Goal: Transaction & Acquisition: Book appointment/travel/reservation

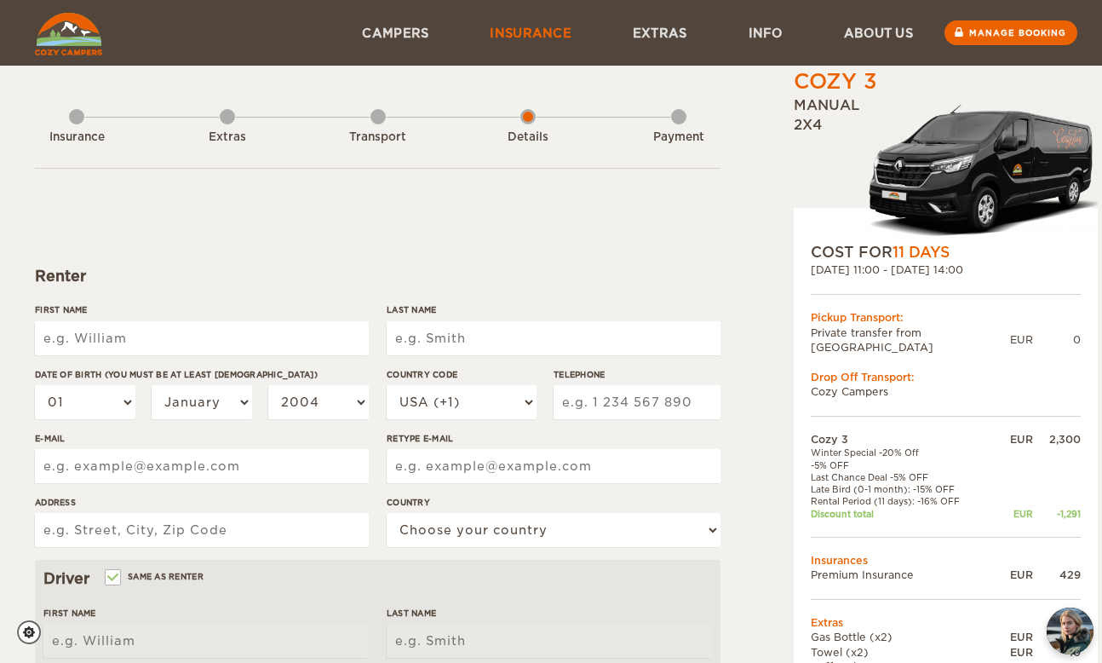
click at [502, 32] on link "Insurance" at bounding box center [530, 33] width 143 height 66
type input "Karly"
type input "Wilson"
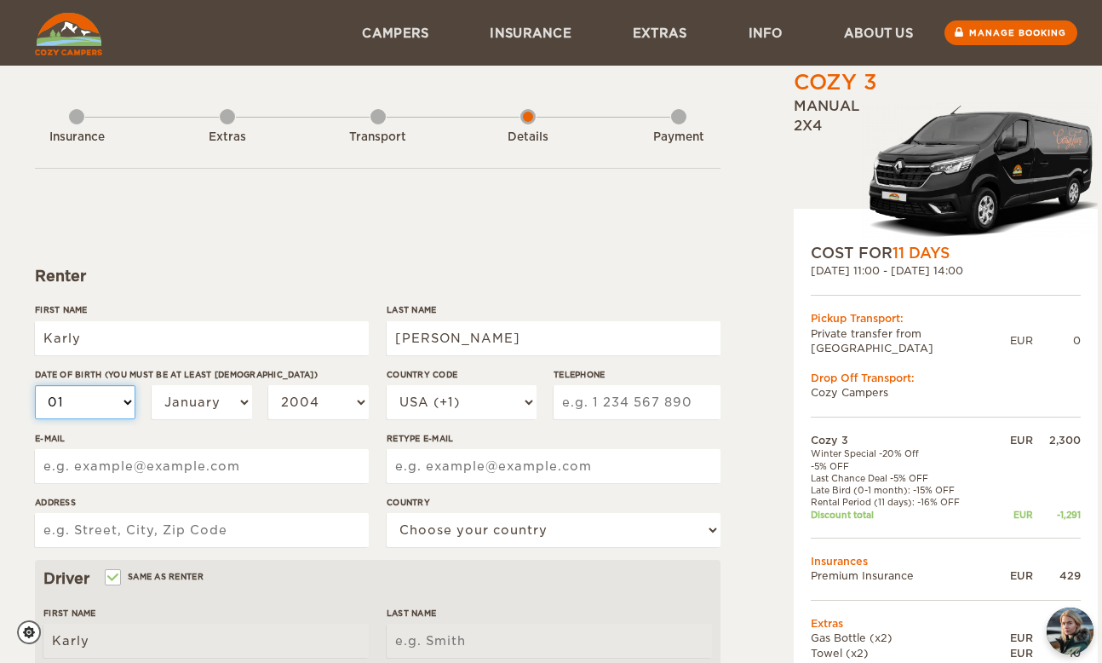
type input "Wilson"
select select "18"
click at [209, 395] on select "January February March April May June July August September October November De…" at bounding box center [202, 402] width 100 height 34
select select "03"
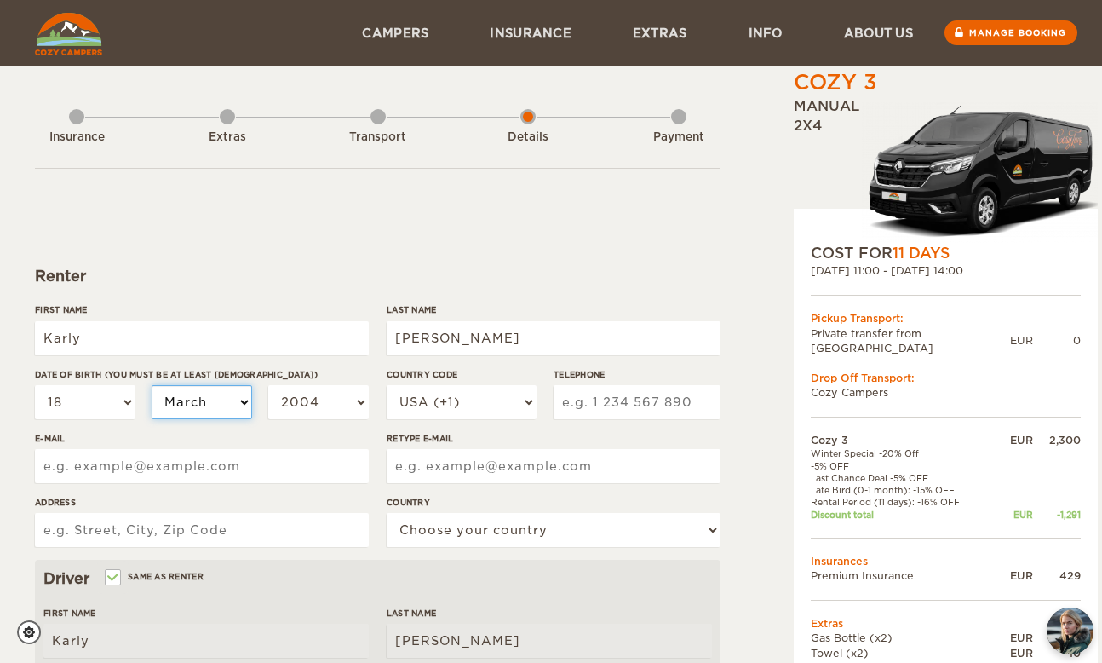
select select "03"
click at [342, 385] on select "2004 2003 2002 2001 2000 1999 1998 1997 1996 1995 1994 1993 1992 1991 1990 1989…" at bounding box center [318, 402] width 100 height 34
select select "1991"
click at [493, 397] on select "USA (+1) UK (+44) Germany (+49) Algeria (+213) Andorra (+376) Angola (+244) Ang…" at bounding box center [462, 402] width 150 height 34
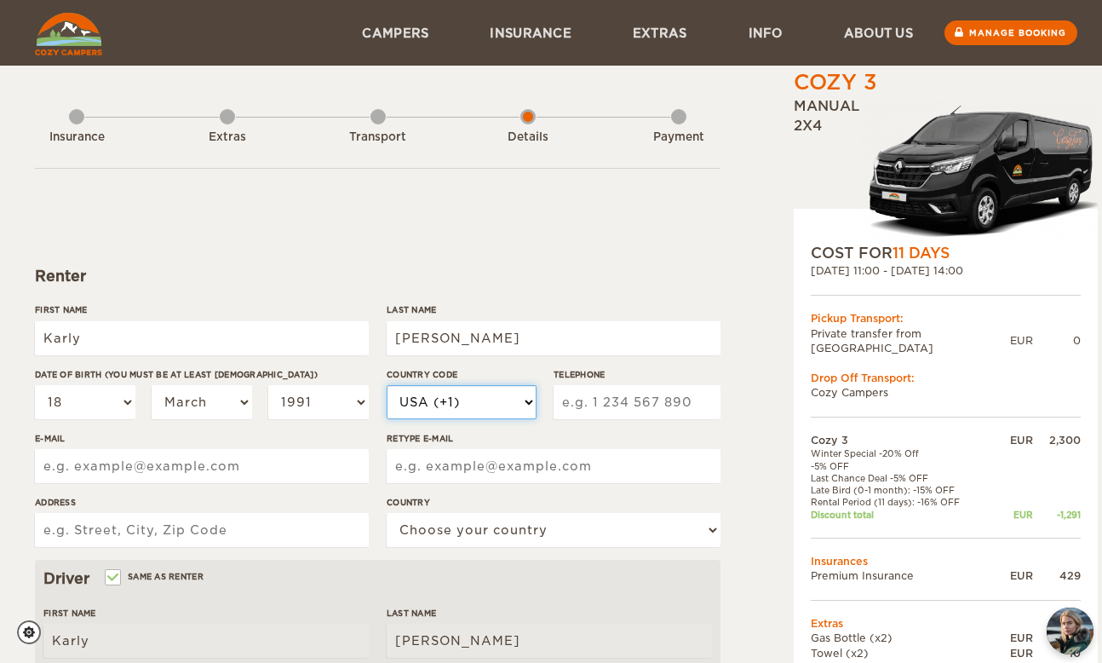
select select "1"
type input "2506618633"
type input "karlywilson@me.co,"
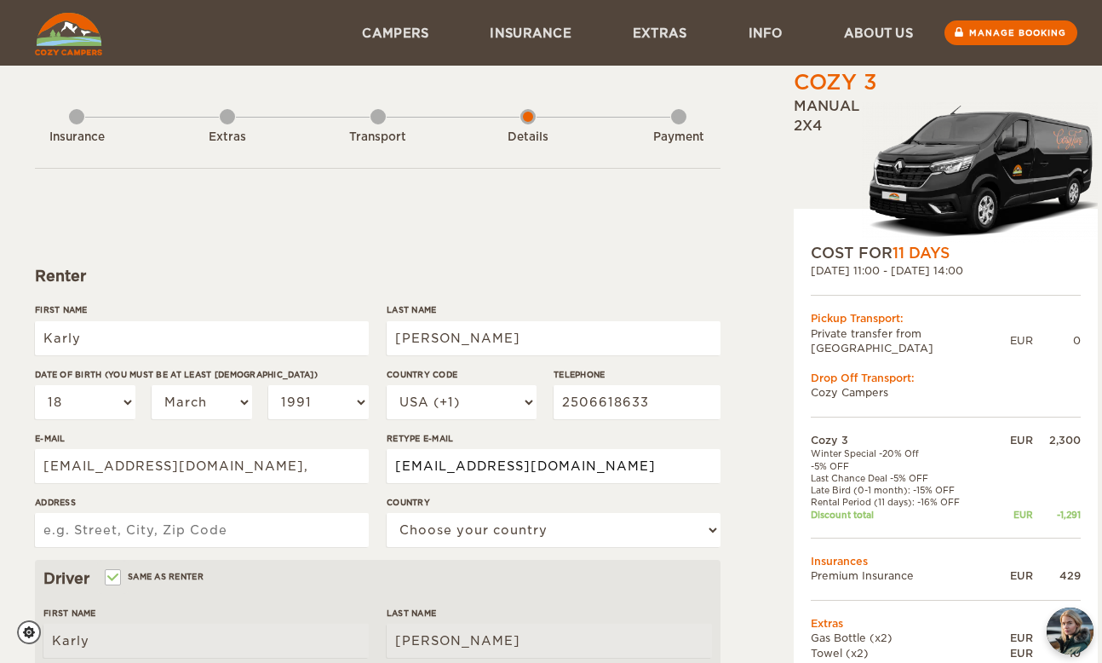
type input "karlywilson@me.com"
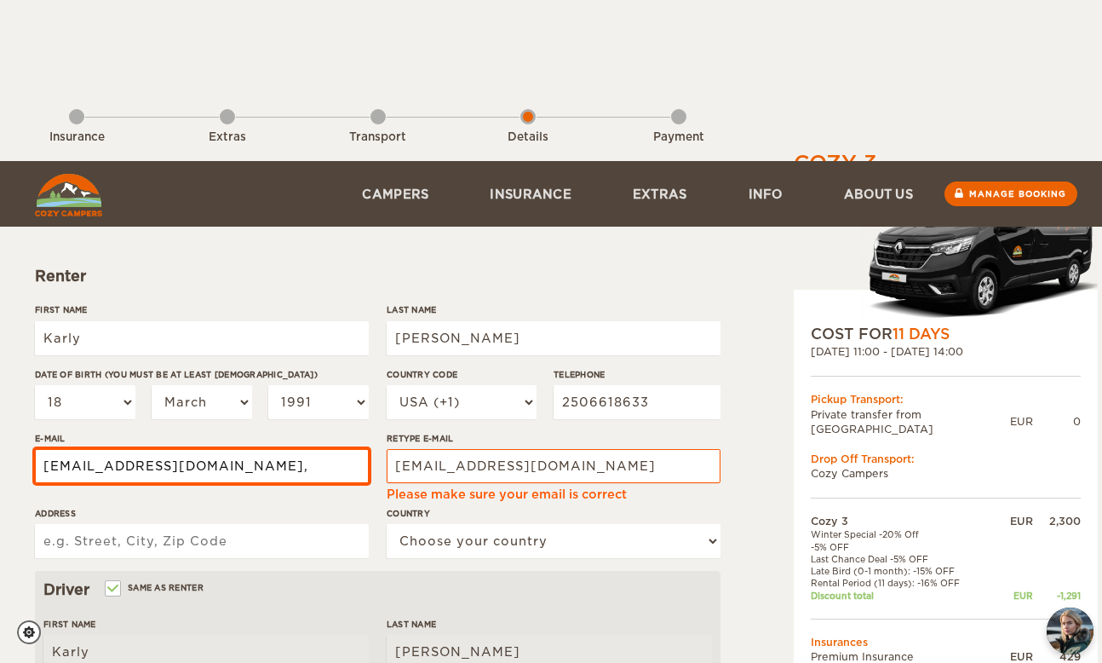
scroll to position [227, 0]
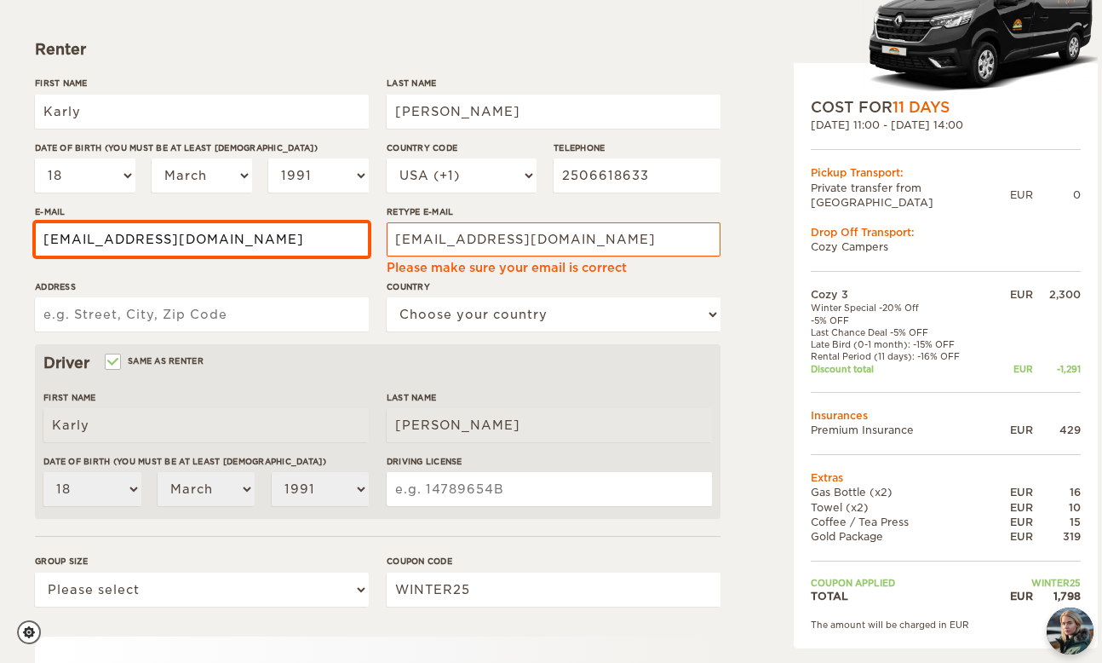
type input "karlywilson@me.com"
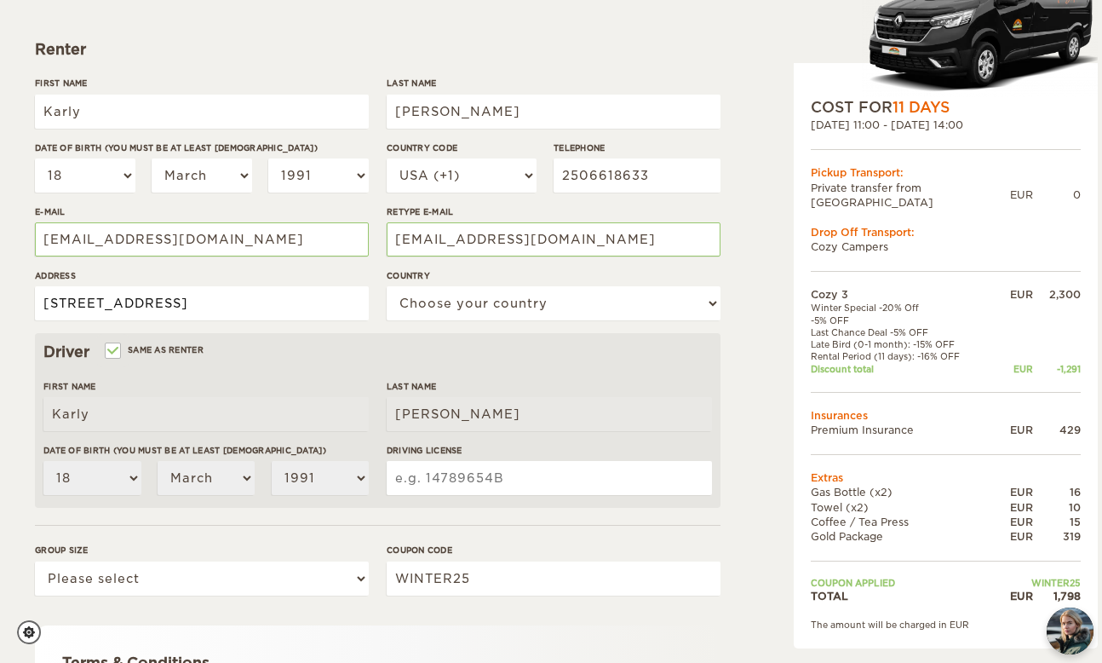
type input "90 Trinity street, Unit 804"
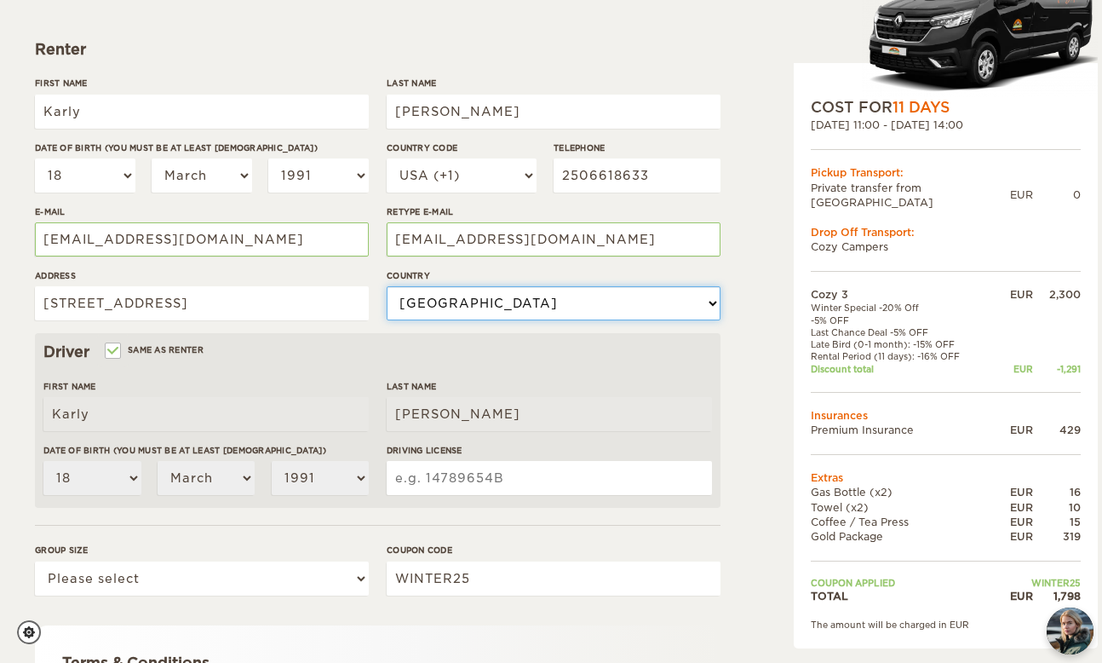
select select "38"
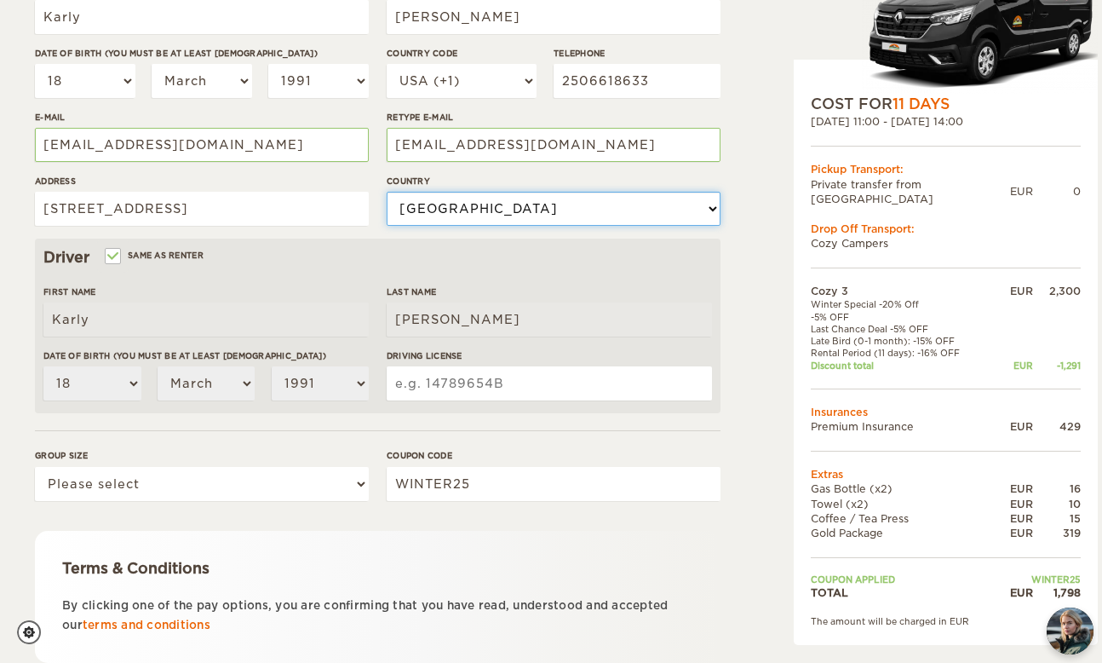
scroll to position [322, 0]
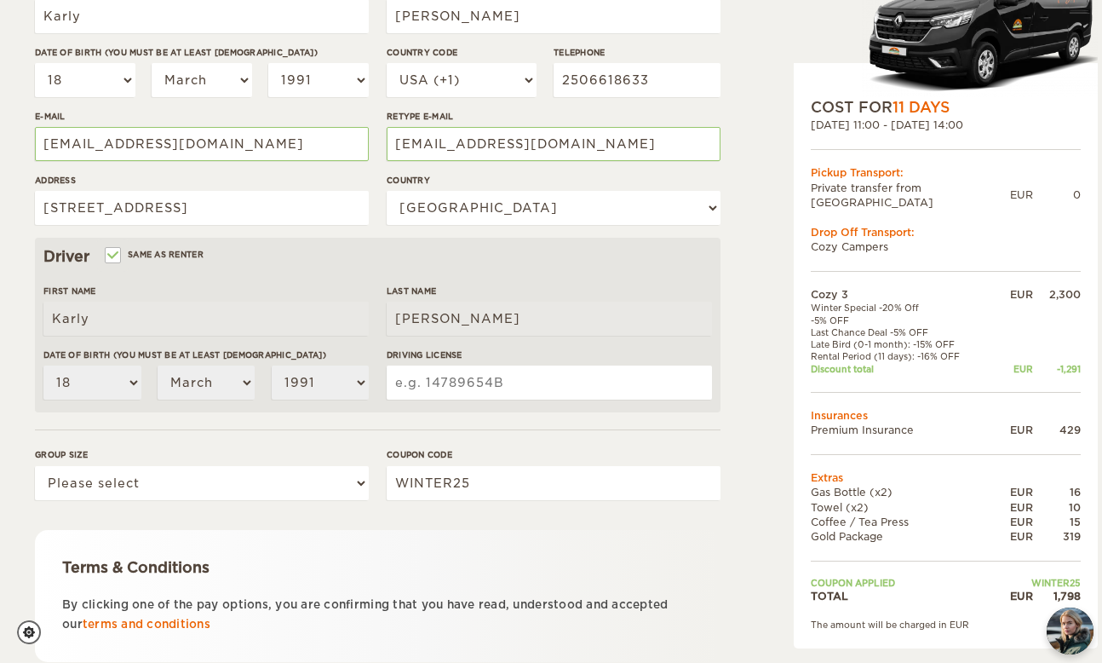
click at [609, 382] on input "Driving License" at bounding box center [549, 382] width 325 height 34
type input "W43954256915318"
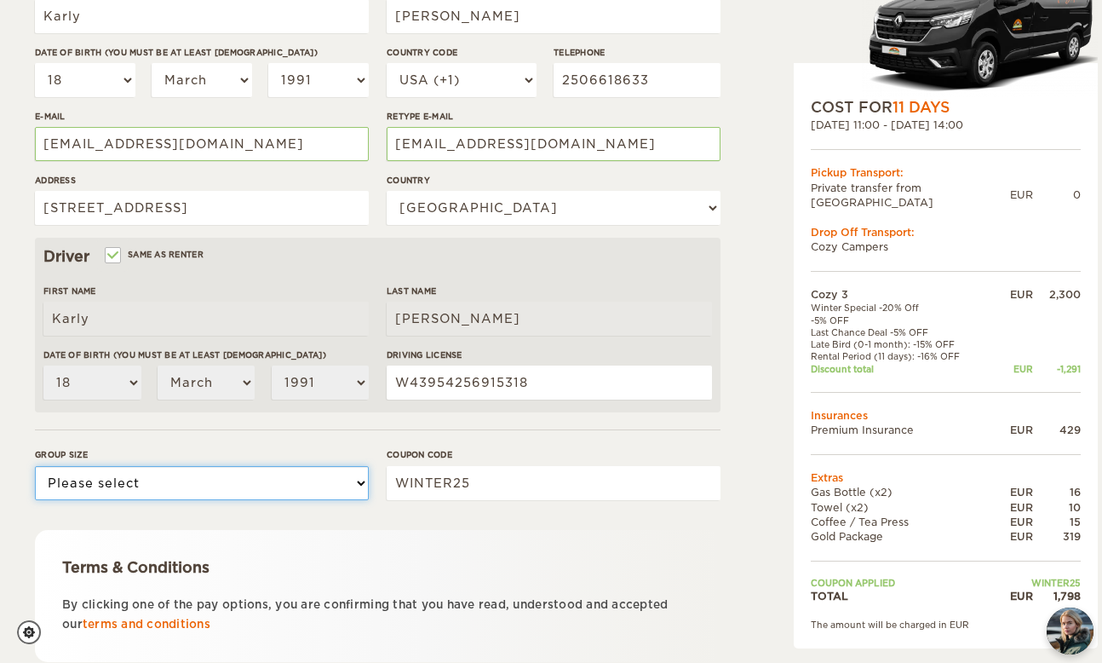
select select "2"
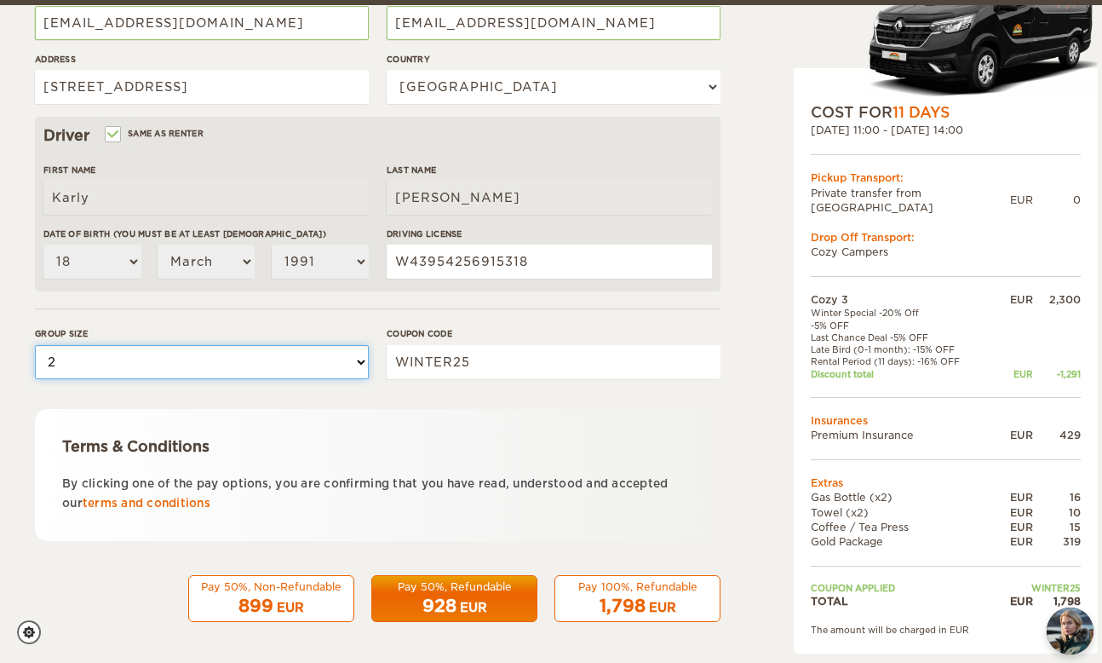
scroll to position [442, 0]
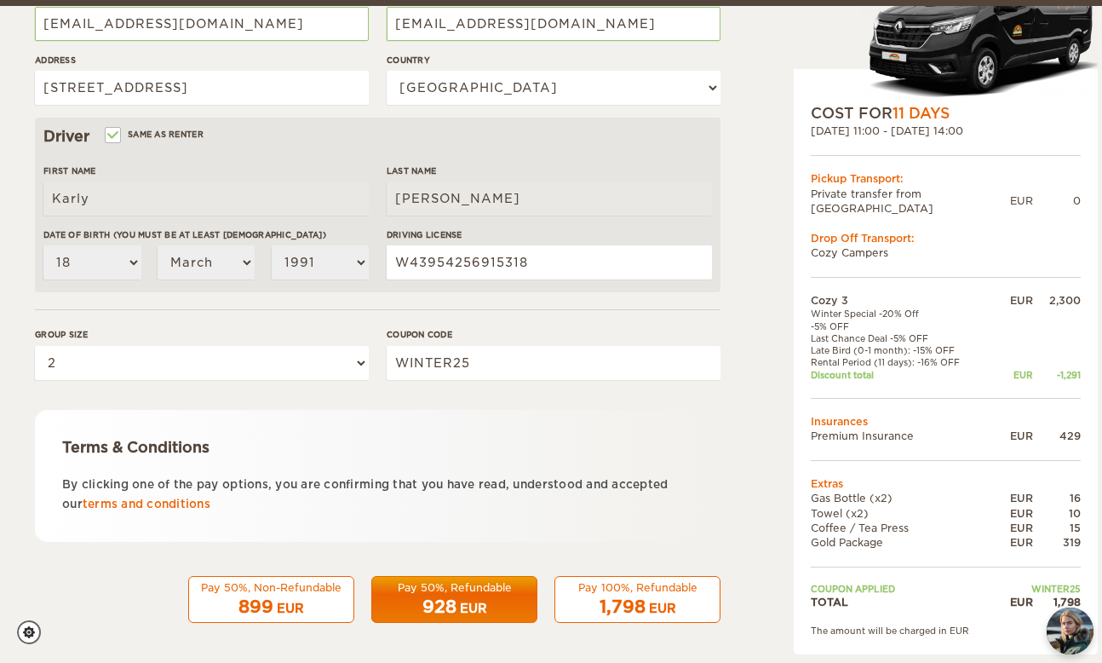
click at [434, 594] on div "928 EUR" at bounding box center [454, 606] width 144 height 25
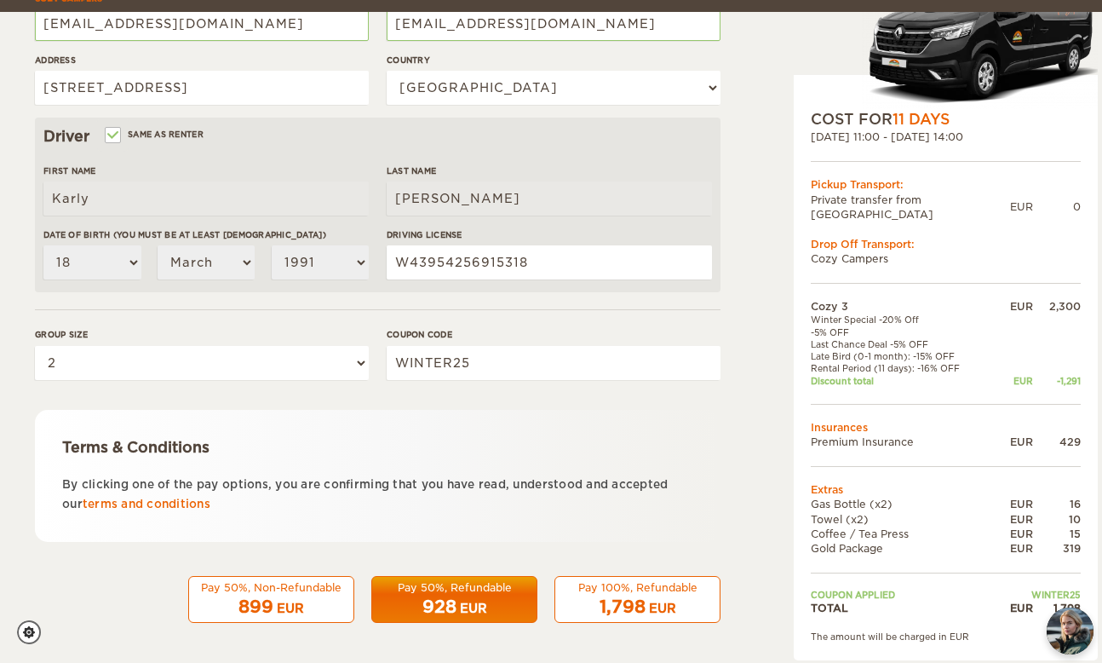
click at [262, 596] on span "899" at bounding box center [255, 606] width 35 height 20
click at [284, 594] on div "899 EUR" at bounding box center [271, 606] width 144 height 25
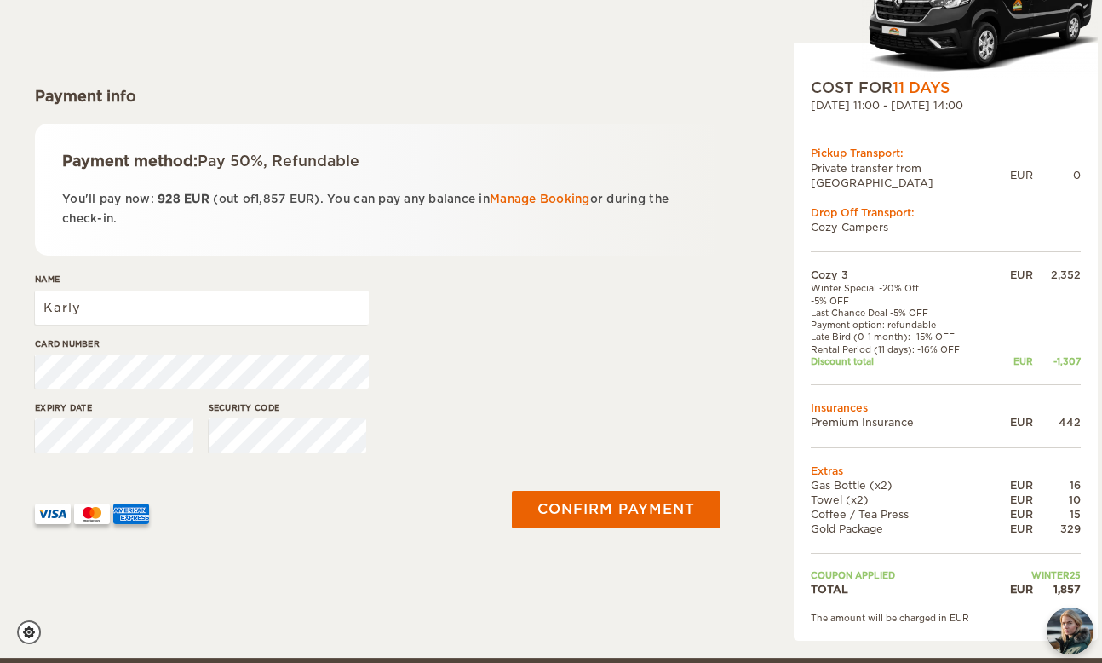
scroll to position [183, 0]
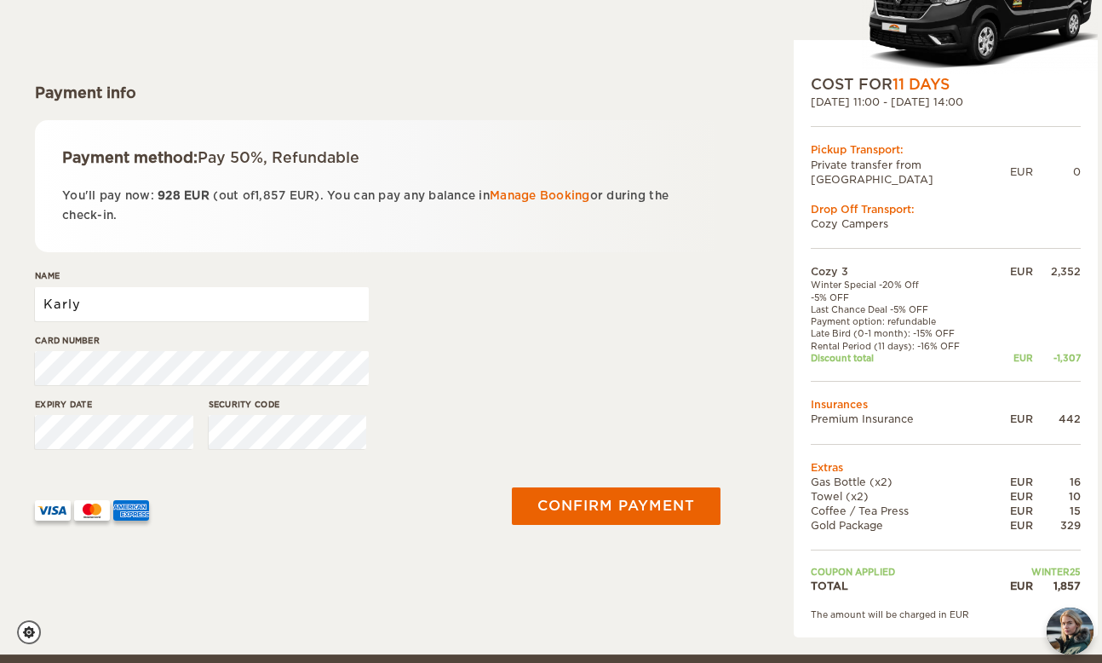
click at [176, 305] on input "Karly" at bounding box center [202, 304] width 334 height 34
type input "Karly Wilson"
click at [562, 344] on div "Card number" at bounding box center [378, 366] width 686 height 64
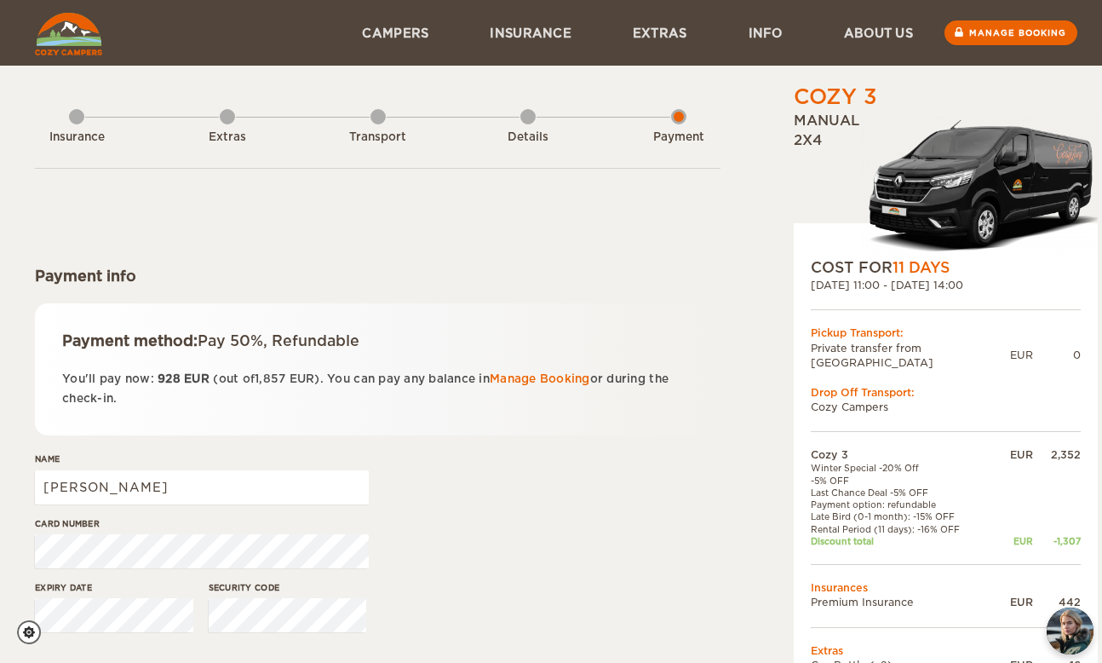
scroll to position [0, 0]
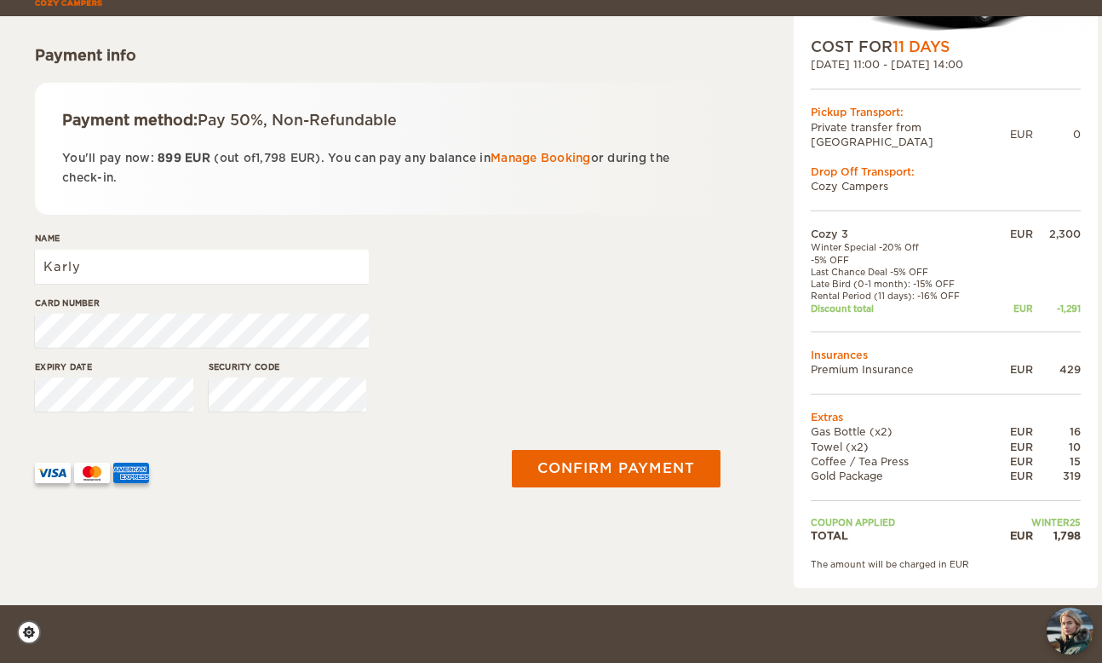
scroll to position [180, 0]
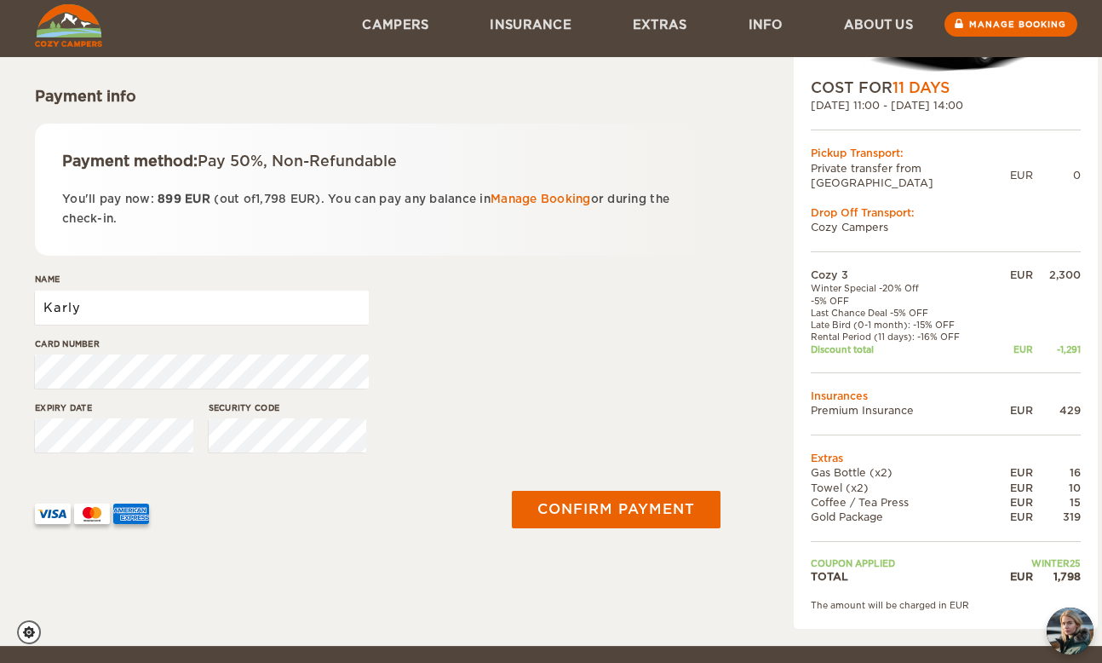
click at [247, 298] on input "Karly" at bounding box center [202, 307] width 334 height 34
click at [213, 294] on input "WilsonKarly" at bounding box center [202, 307] width 334 height 34
type input "Karly Wilson"
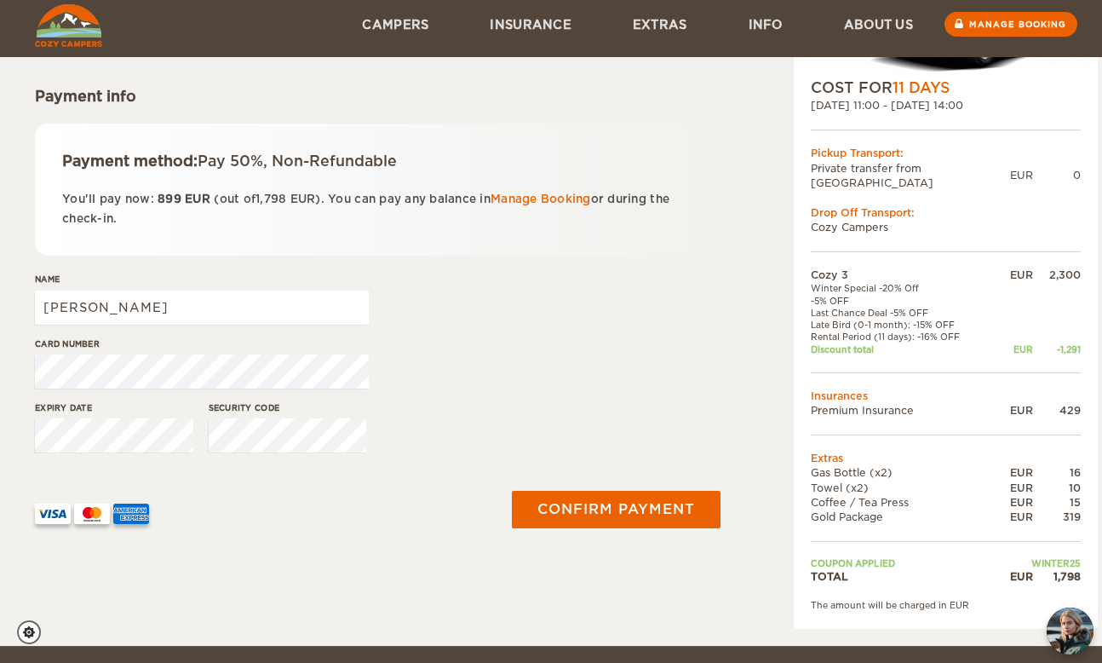
scroll to position [250, 0]
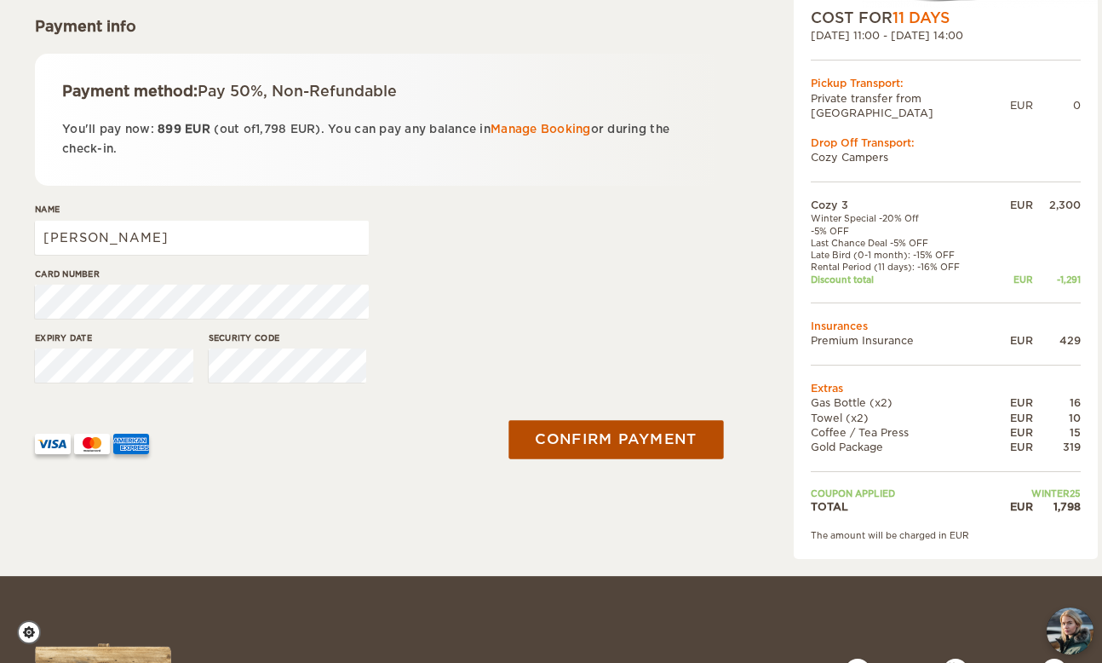
click at [603, 442] on button "Confirm payment" at bounding box center [615, 440] width 215 height 38
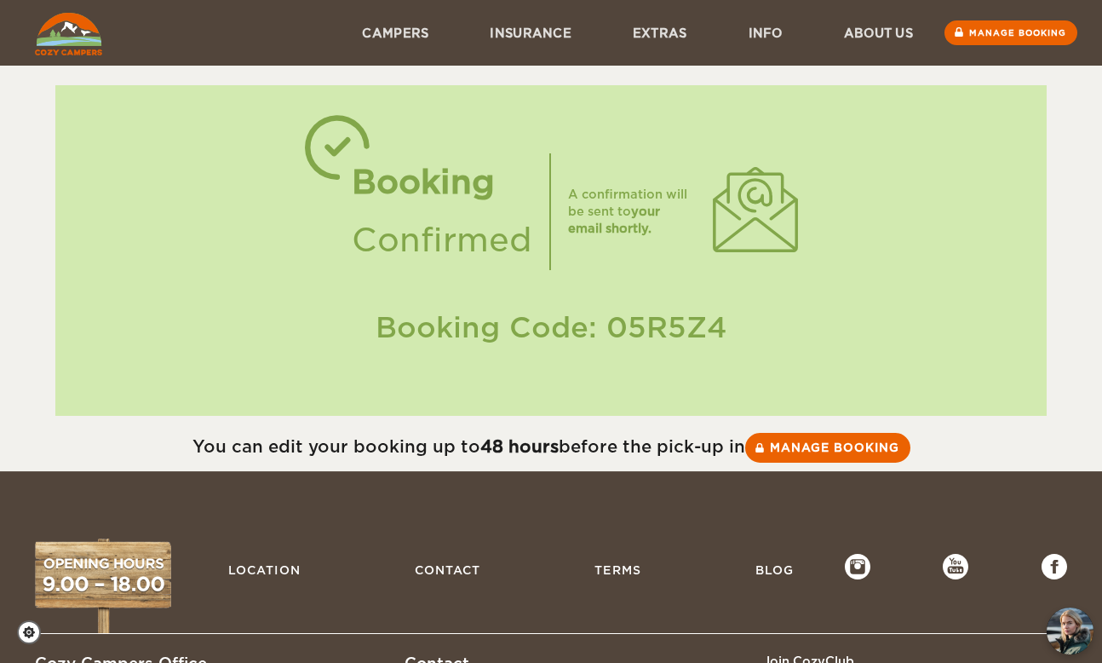
drag, startPoint x: 724, startPoint y: 332, endPoint x: 370, endPoint y: 336, distance: 354.3
click at [370, 336] on div "Booking Code: 05R5Z4" at bounding box center [551, 327] width 958 height 40
click at [344, 274] on div "Booking Confirmed A confirmation will be sent to your email shortly. Booking Co…" at bounding box center [551, 250] width 992 height 330
